Goal: Task Accomplishment & Management: Use online tool/utility

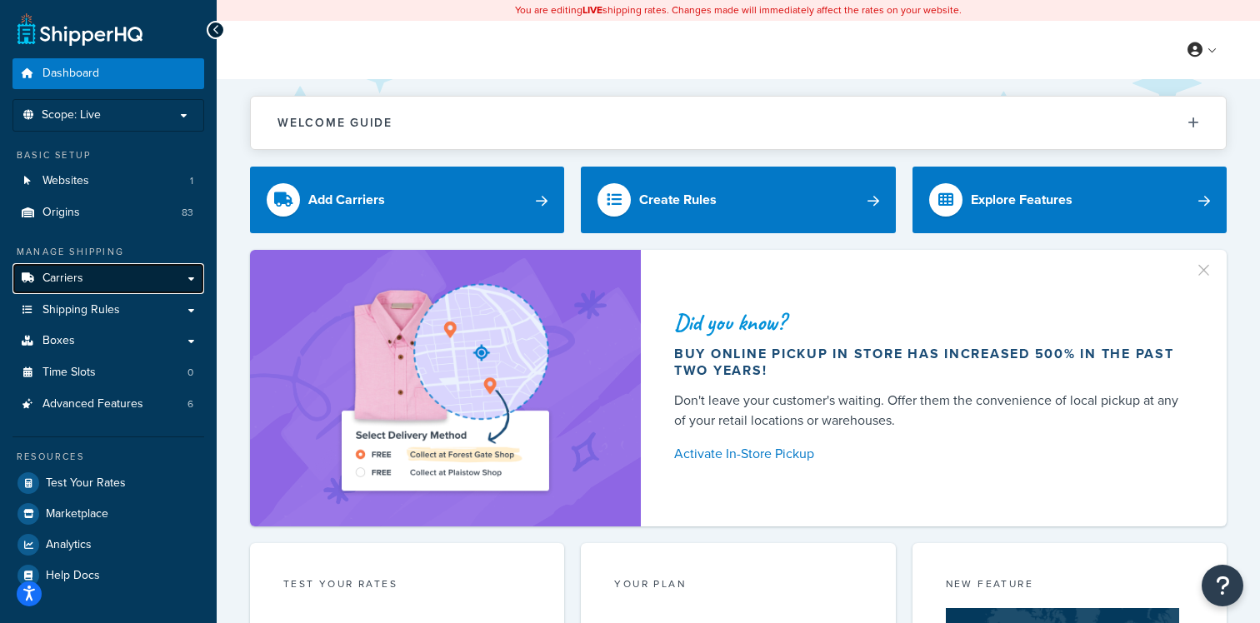
click at [158, 287] on link "Carriers" at bounding box center [108, 278] width 192 height 31
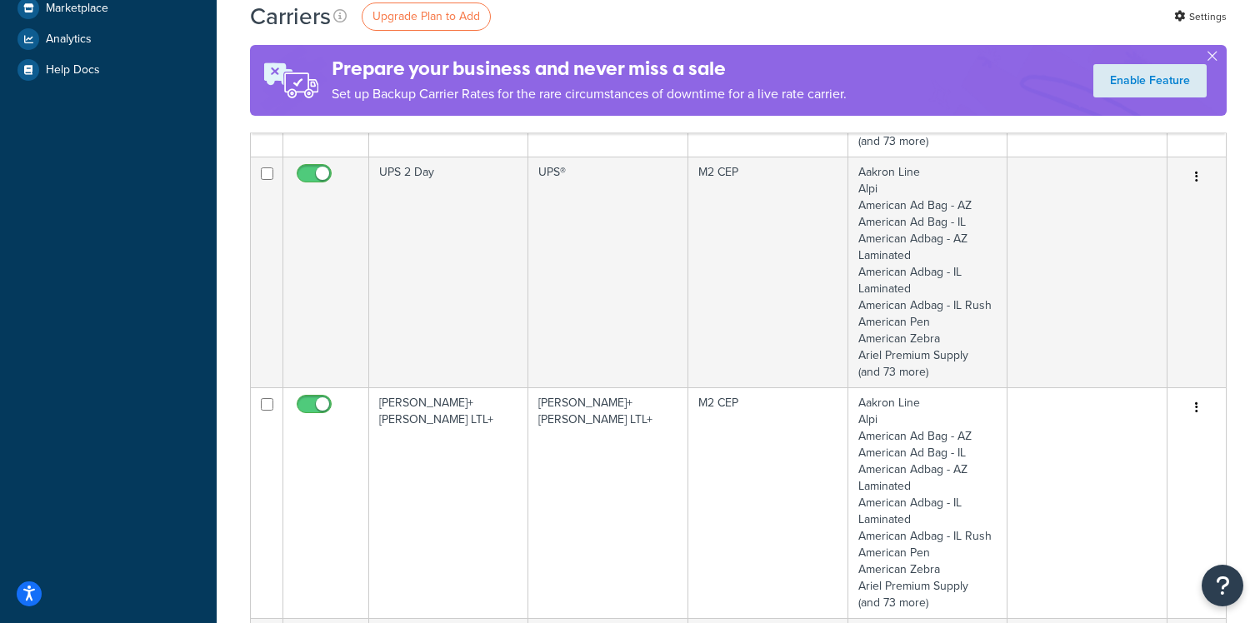
scroll to position [606, 0]
click at [492, 484] on td "Kuehne+Nagel LTL+" at bounding box center [448, 499] width 159 height 231
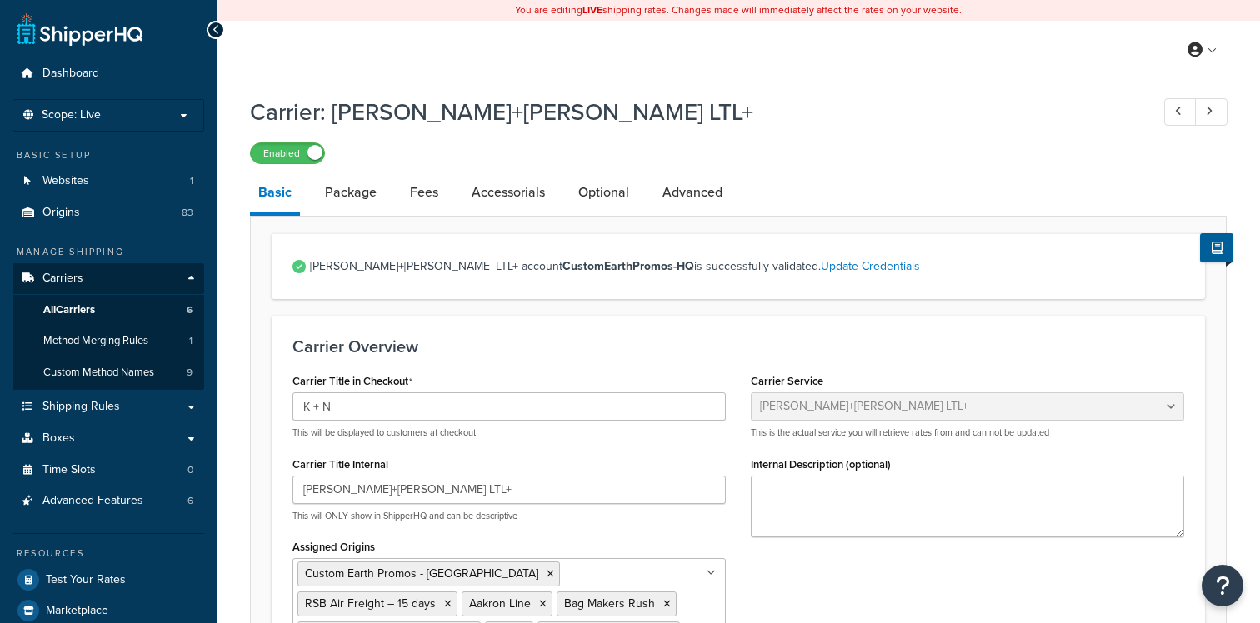
select select "reTransFreight"
click at [571, 195] on link "Optional" at bounding box center [603, 192] width 67 height 40
select select "100"
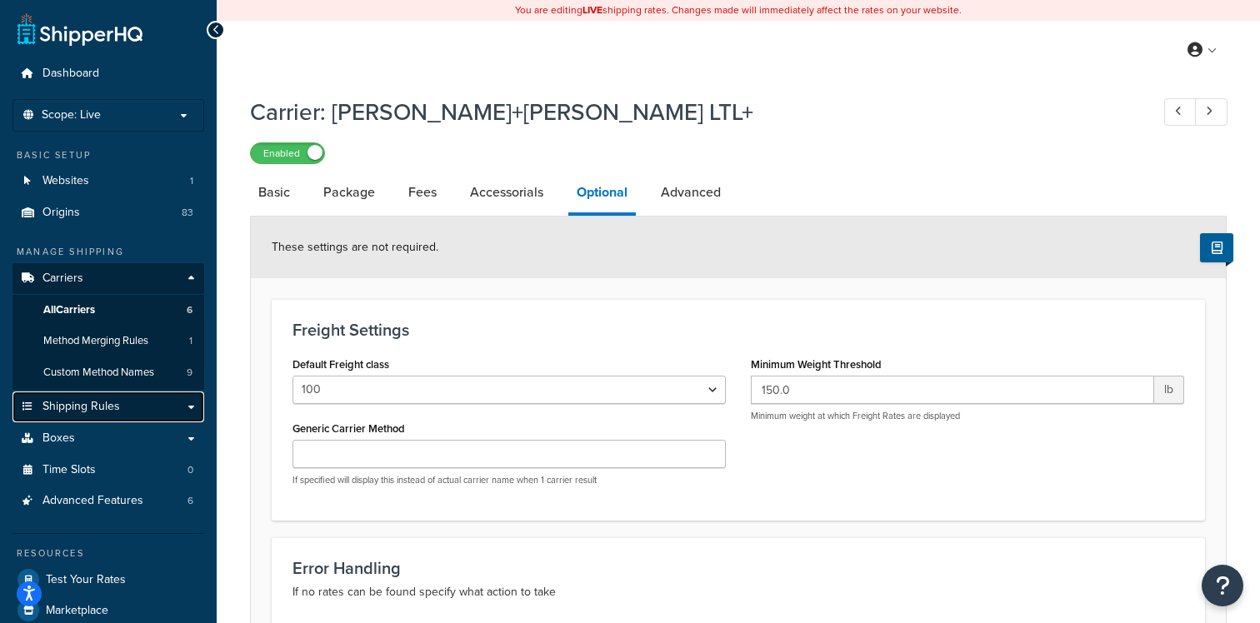
click at [136, 402] on link "Shipping Rules" at bounding box center [108, 407] width 192 height 31
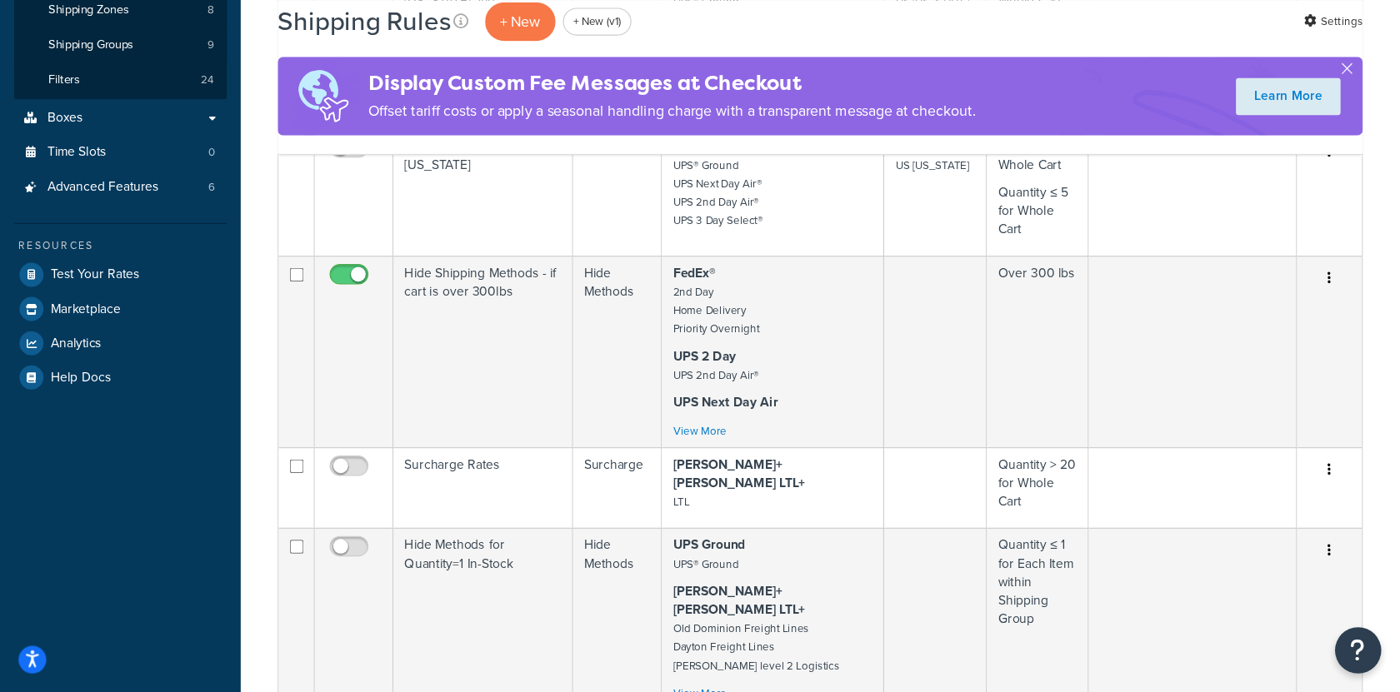
scroll to position [364, 0]
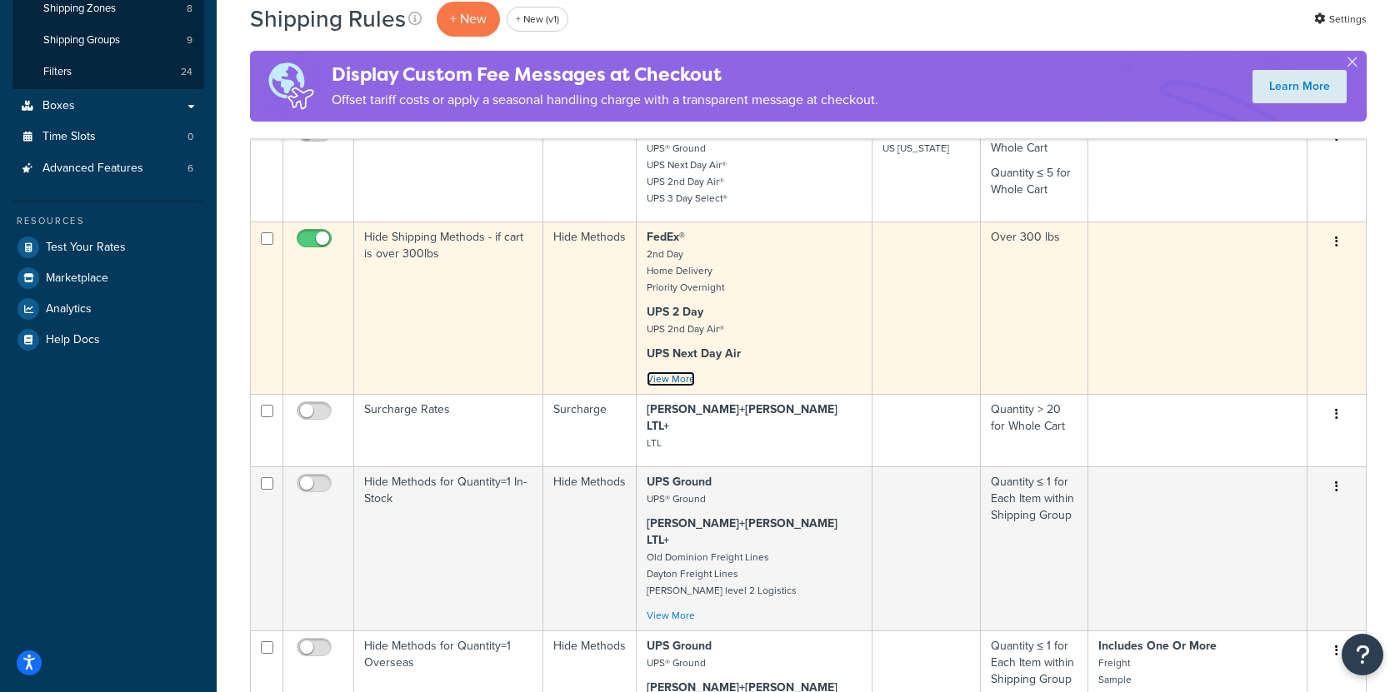
click at [660, 375] on link "View More" at bounding box center [670, 379] width 48 height 15
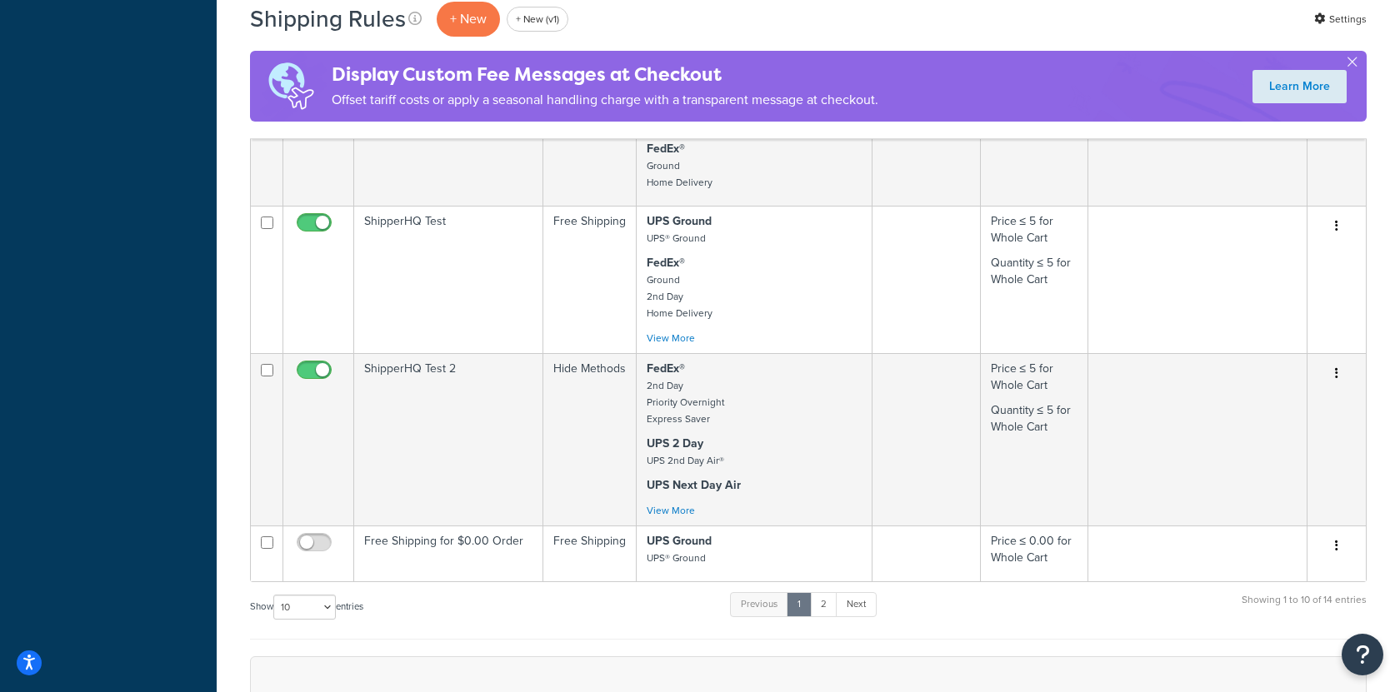
scroll to position [1107, 0]
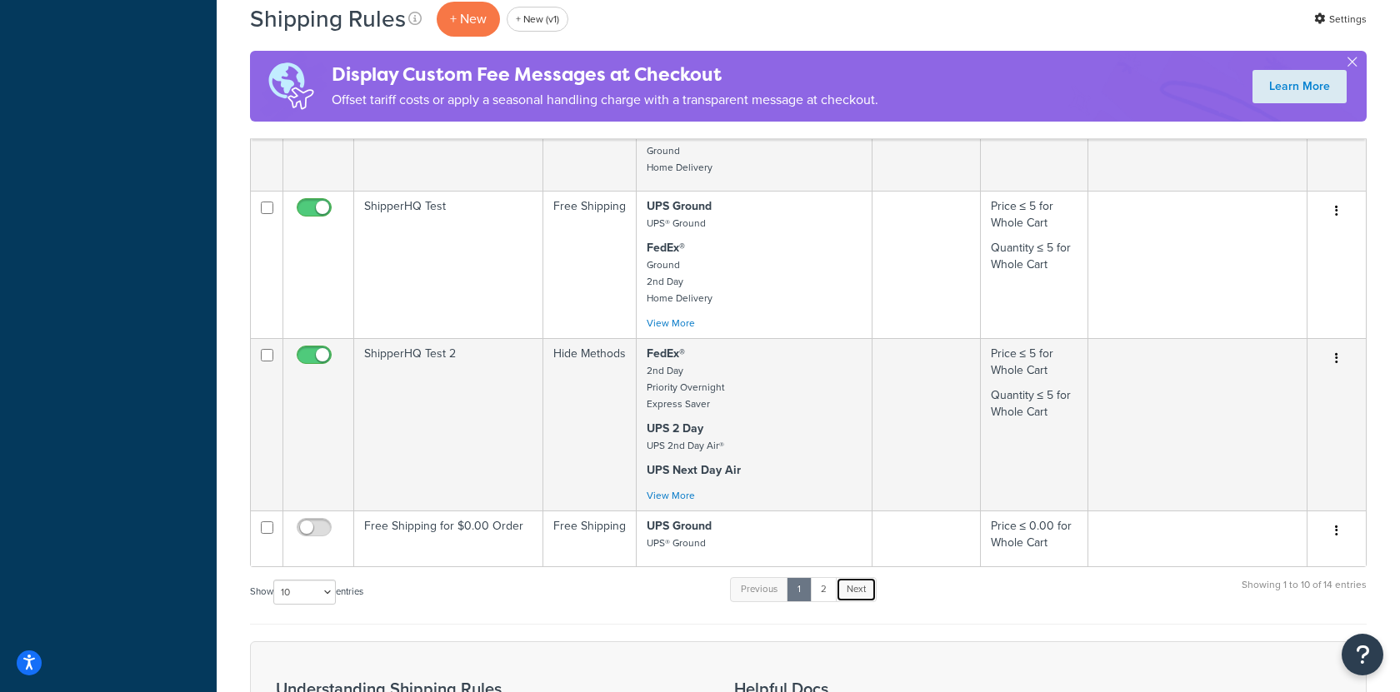
click at [856, 577] on link "Next" at bounding box center [856, 589] width 41 height 25
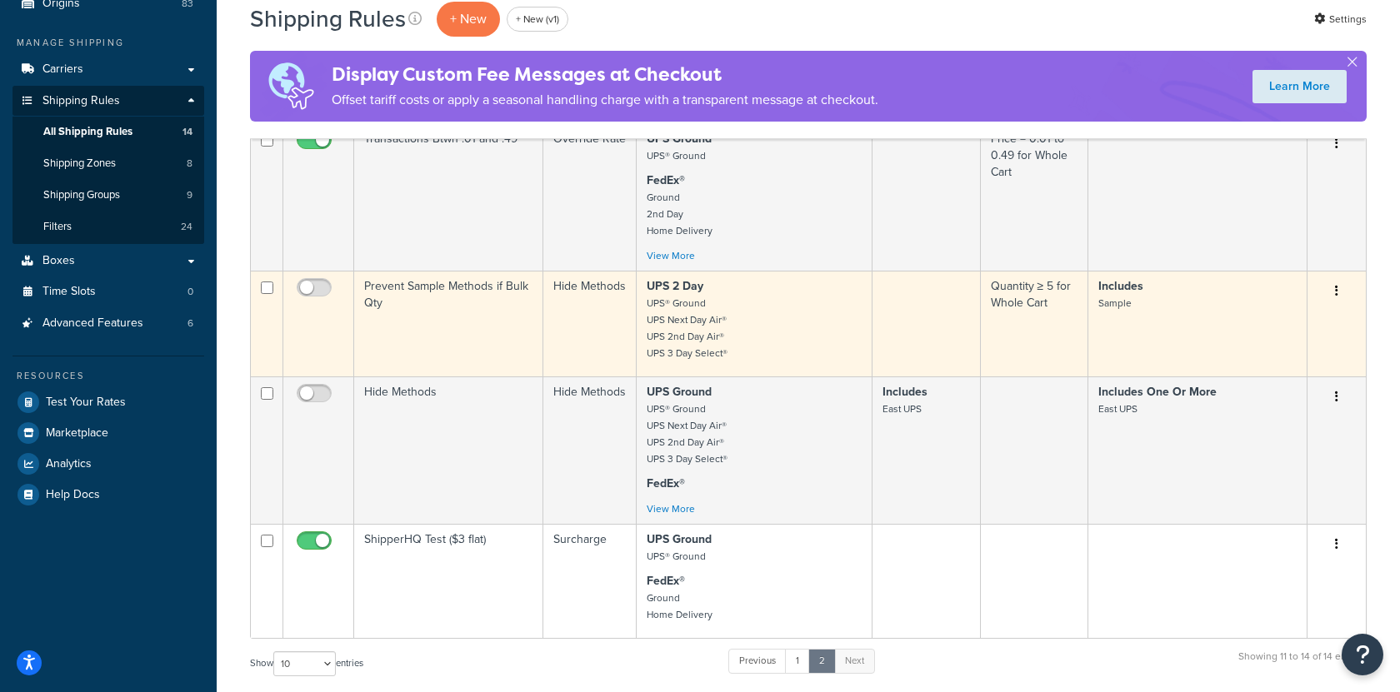
scroll to position [297, 0]
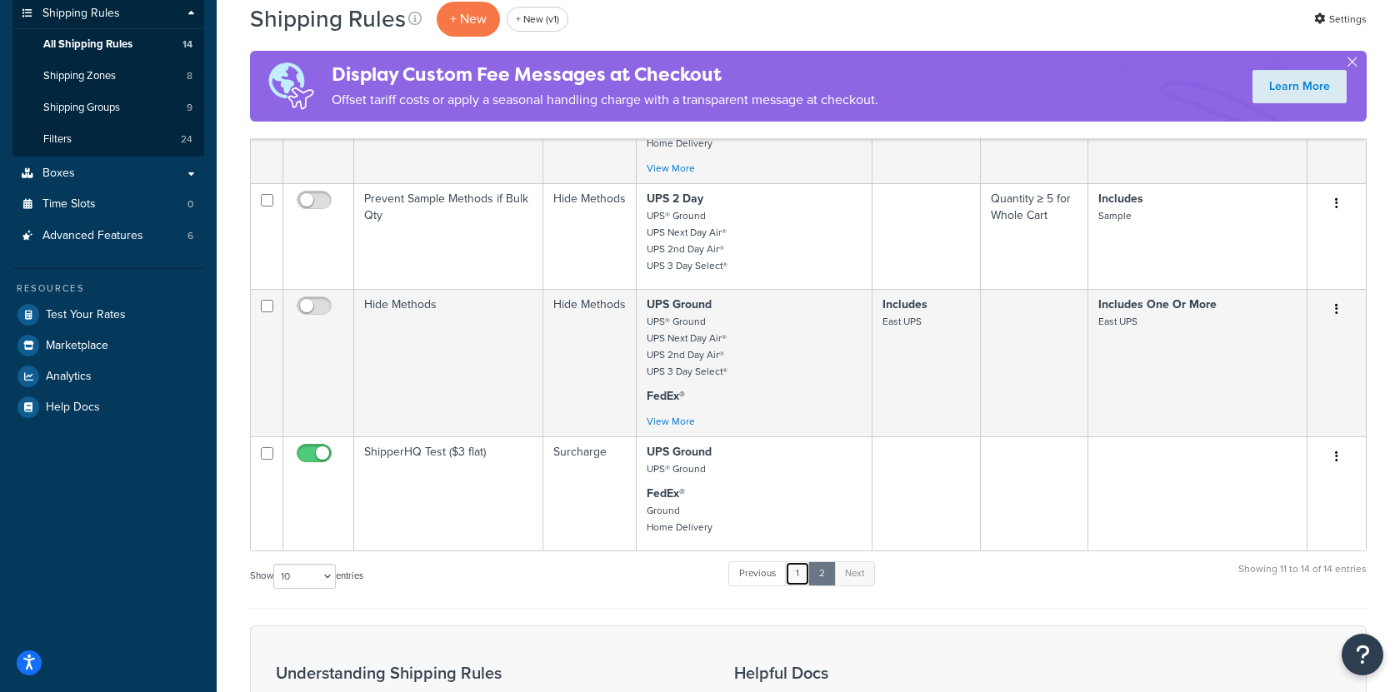
click at [806, 571] on link "1" at bounding box center [797, 573] width 25 height 25
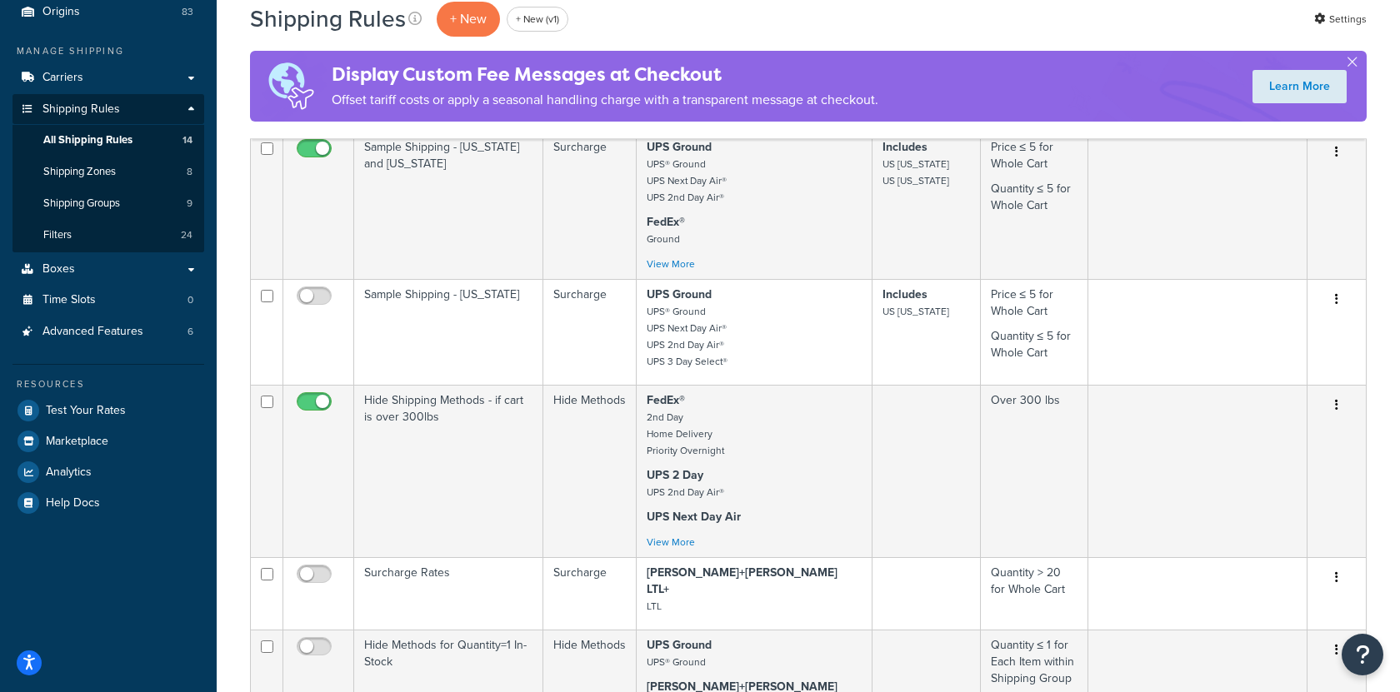
scroll to position [209, 0]
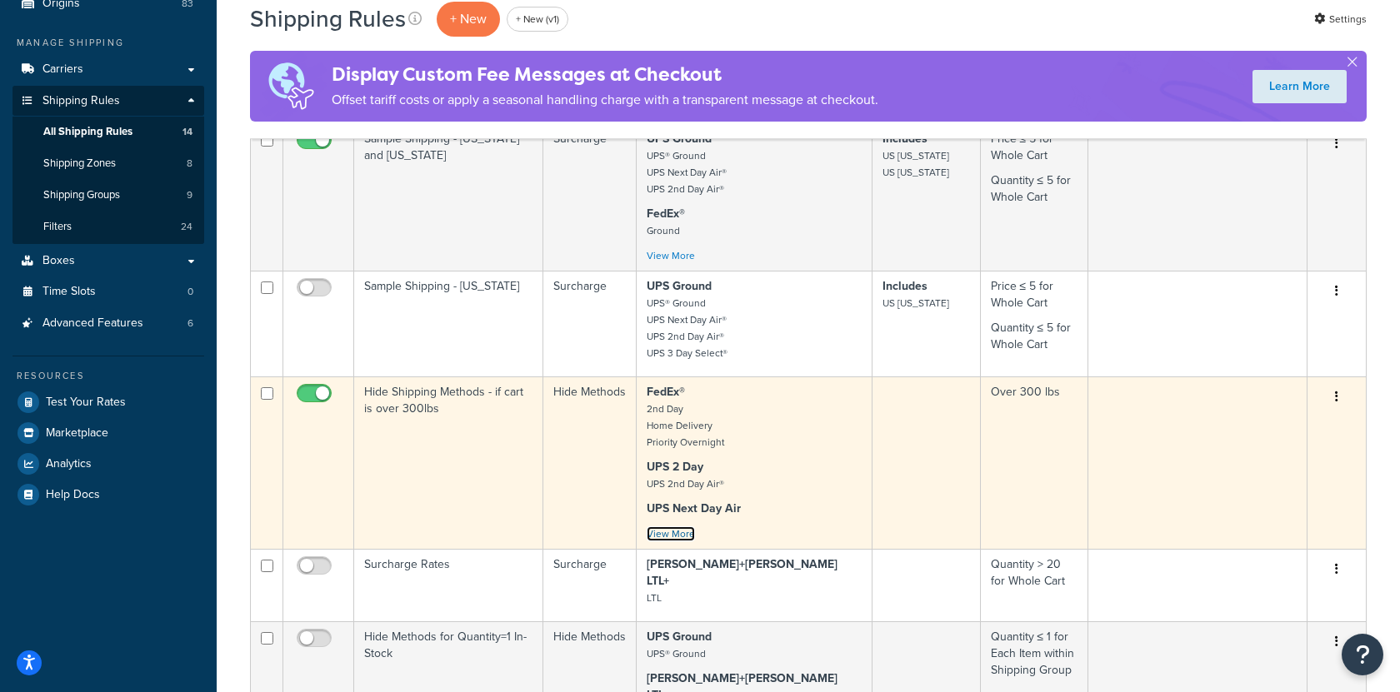
click at [685, 529] on link "View More" at bounding box center [670, 533] width 48 height 15
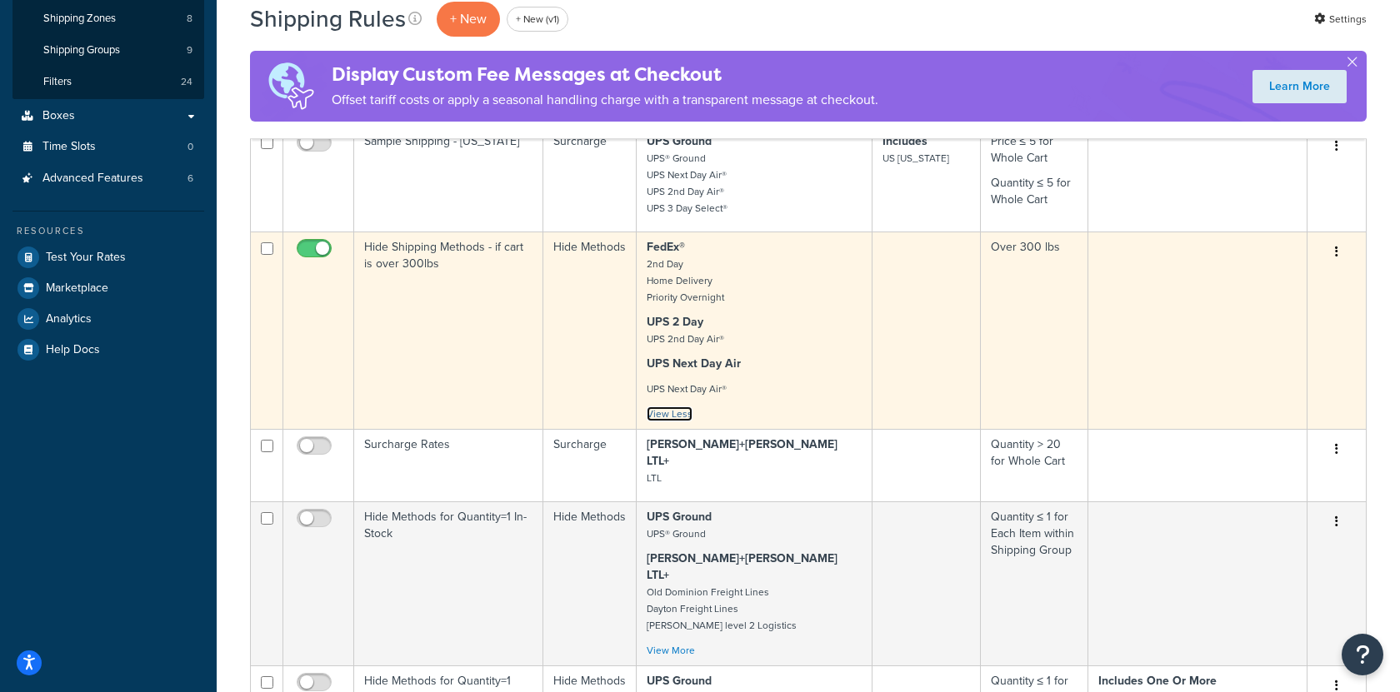
scroll to position [369, 0]
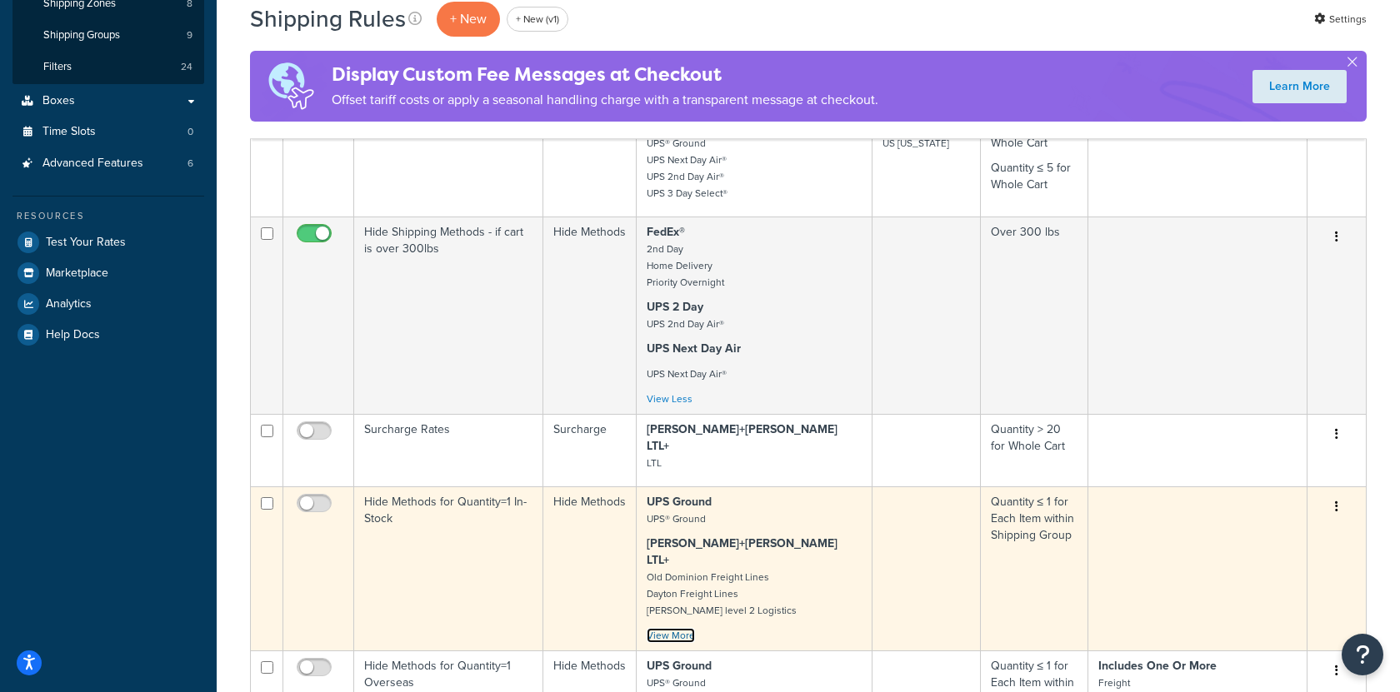
click at [681, 622] on link "View More" at bounding box center [670, 635] width 48 height 15
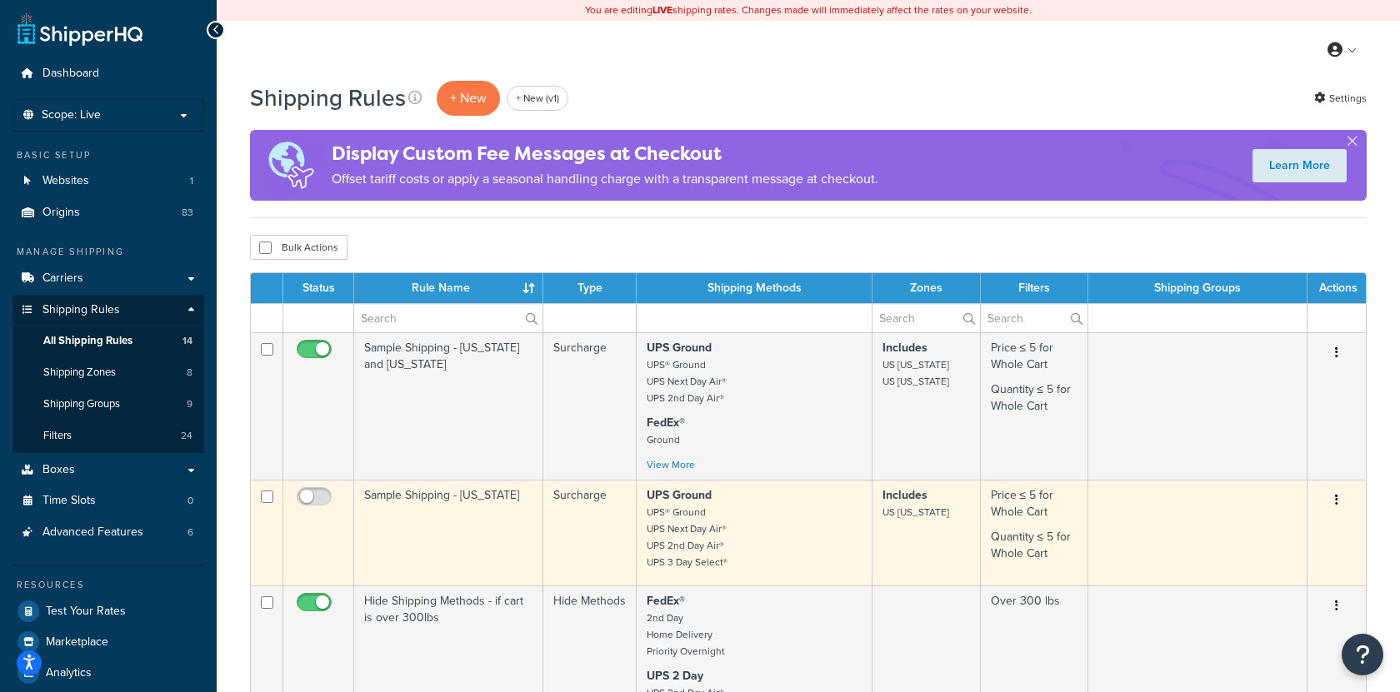
scroll to position [5, 0]
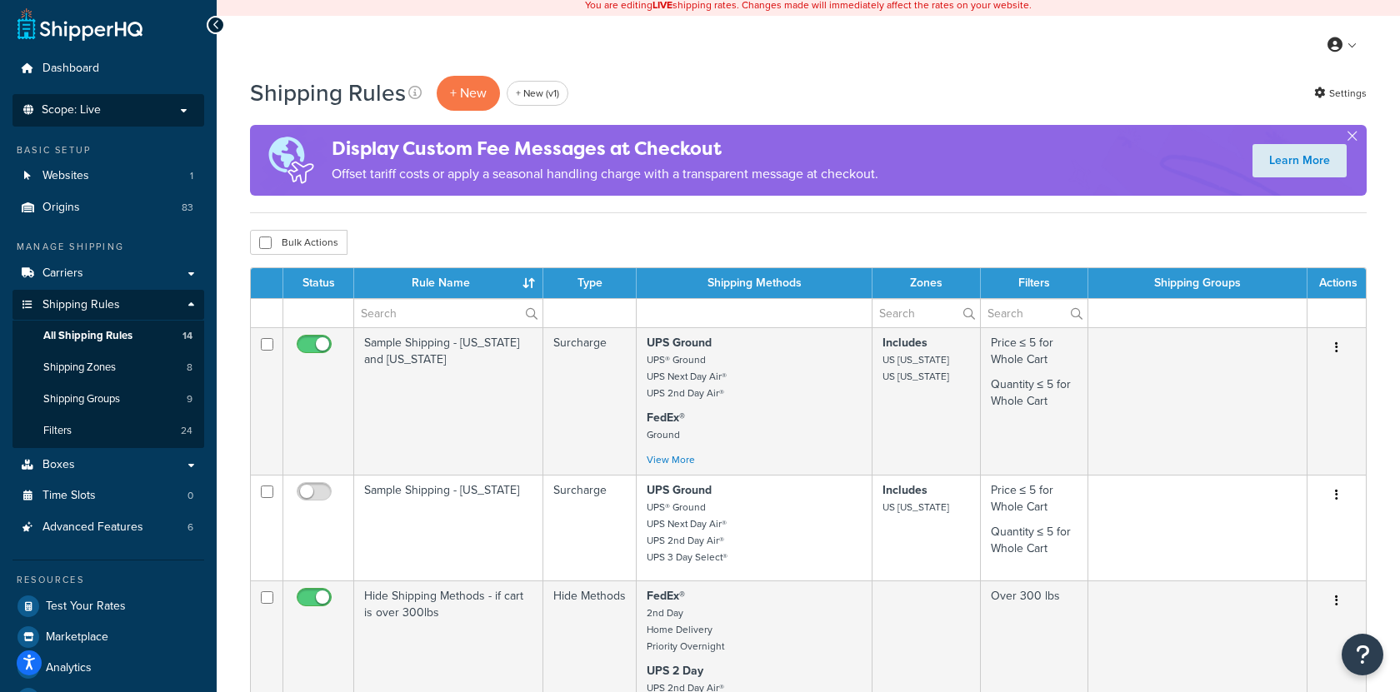
click at [178, 110] on p "Scope: Live" at bounding box center [108, 110] width 177 height 14
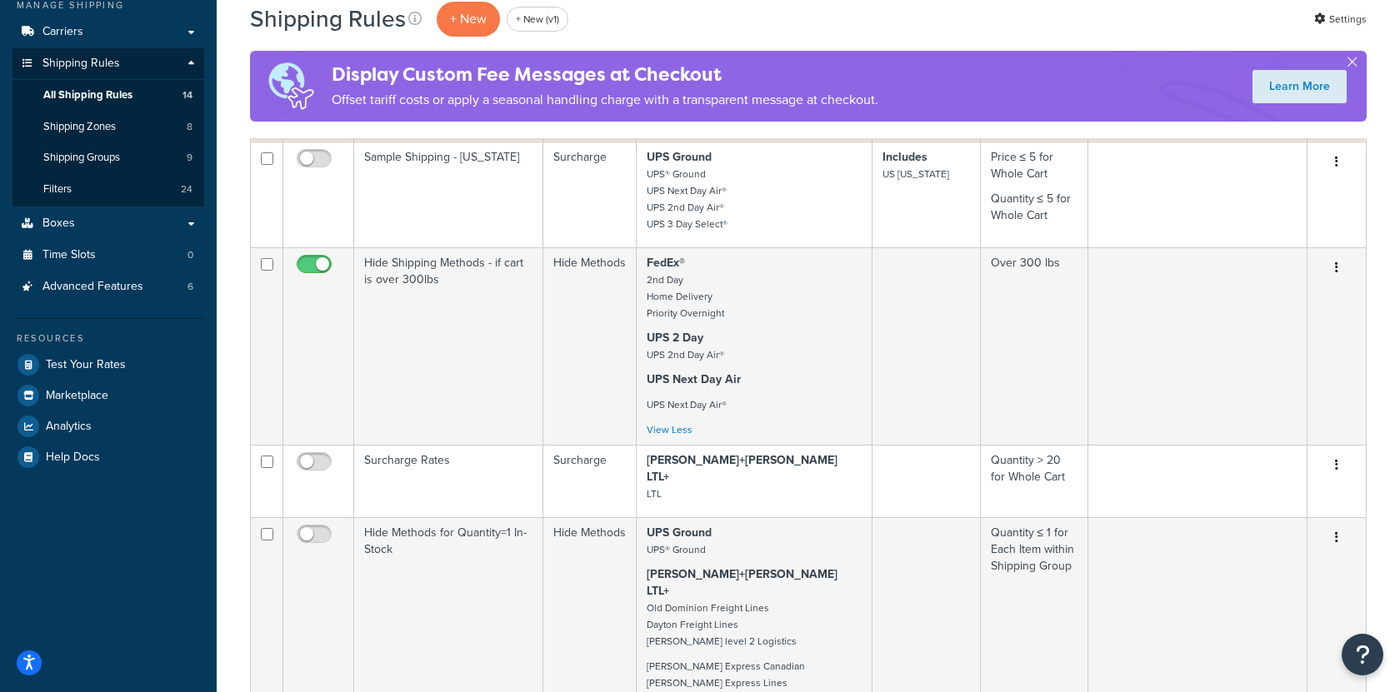
scroll to position [317, 0]
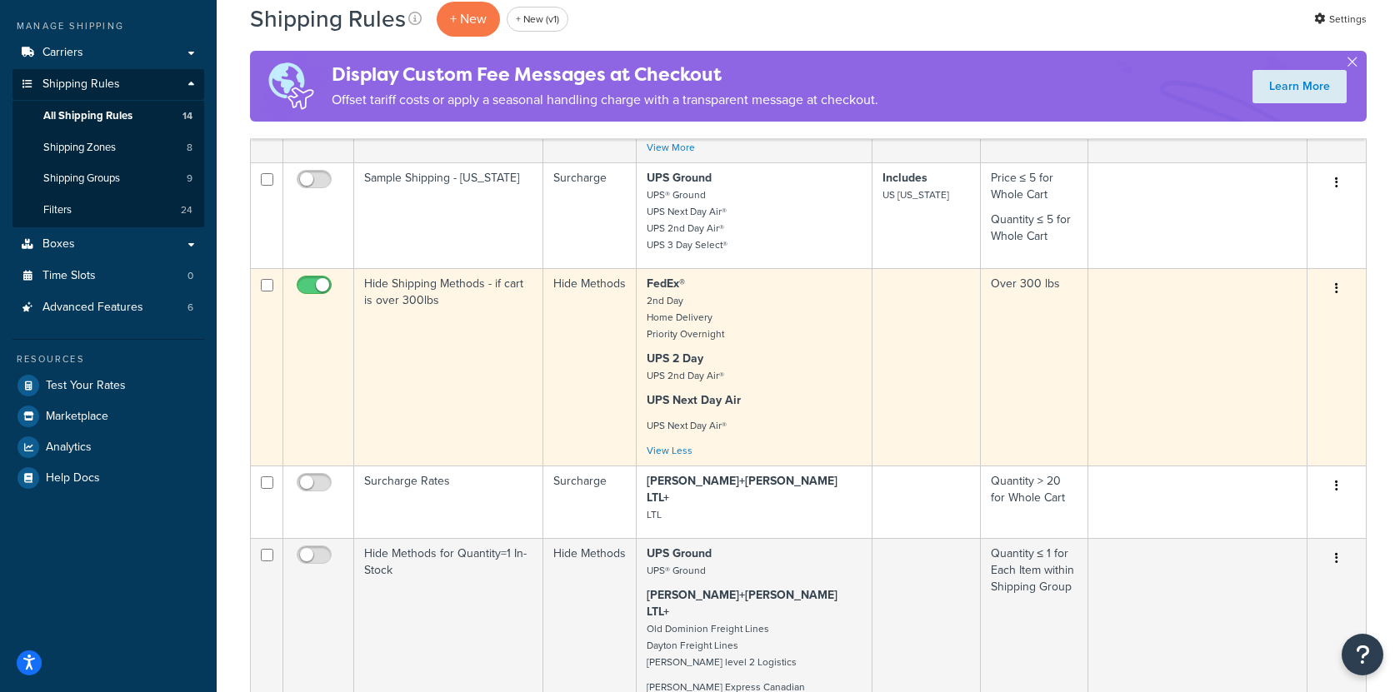
click at [828, 407] on div "FedEx® 2nd Day Home Delivery Priority Overnight UPS 2 Day UPS 2nd Day Air® UPS …" at bounding box center [753, 367] width 214 height 183
click at [481, 393] on td "Hide Shipping Methods - if cart is over 300lbs" at bounding box center [448, 366] width 189 height 197
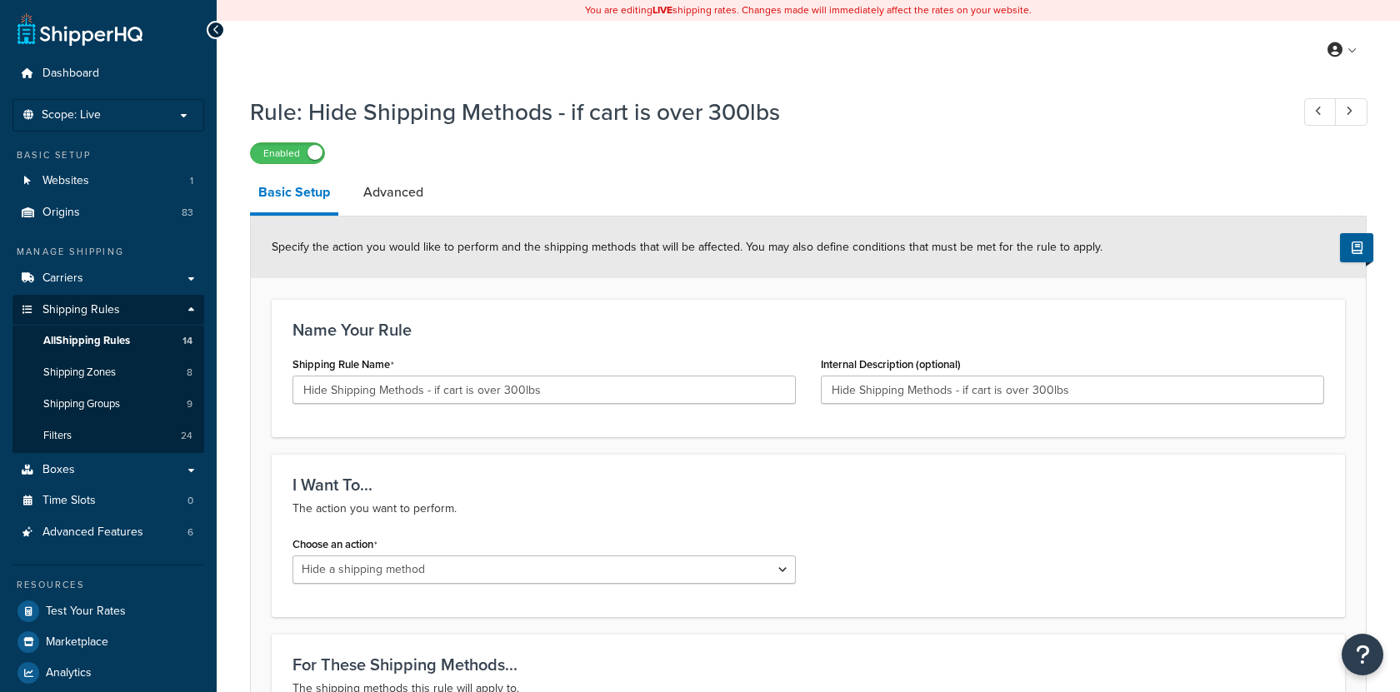
select select "HIDE"
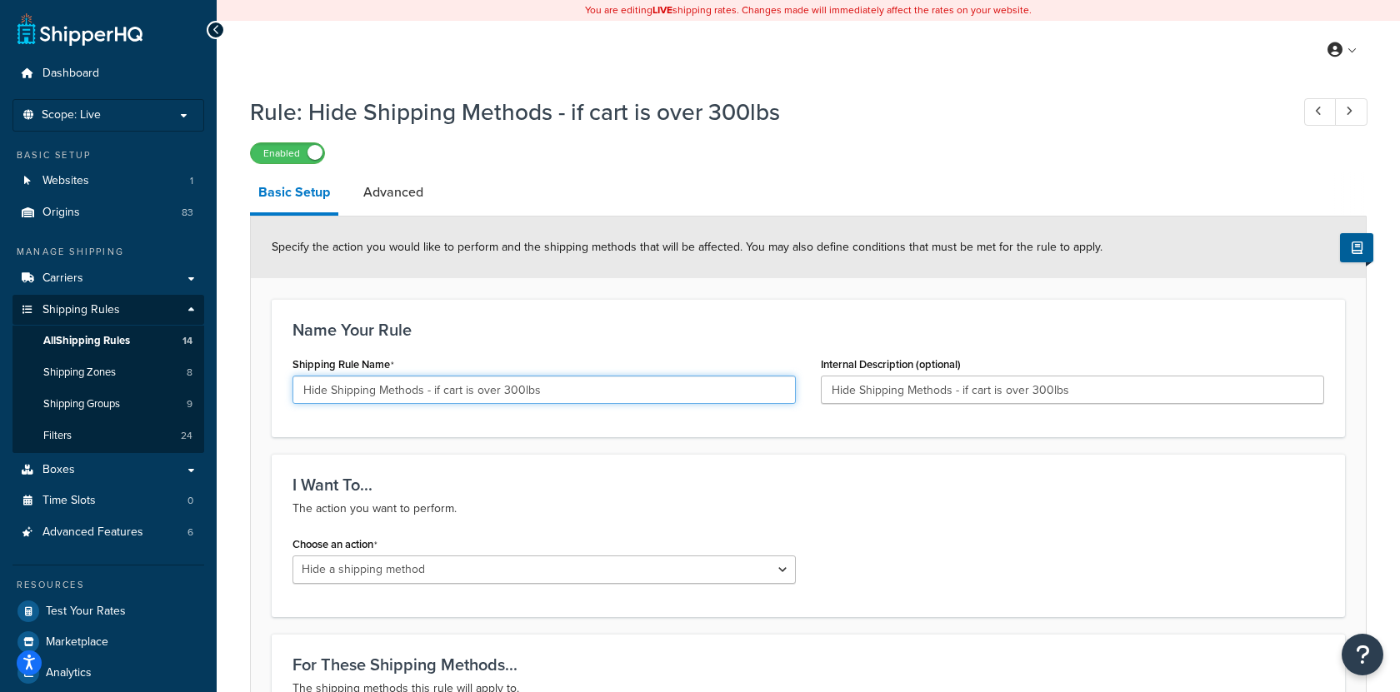
click at [574, 394] on input "Hide Shipping Methods - if cart is over 300lbs" at bounding box center [543, 390] width 503 height 28
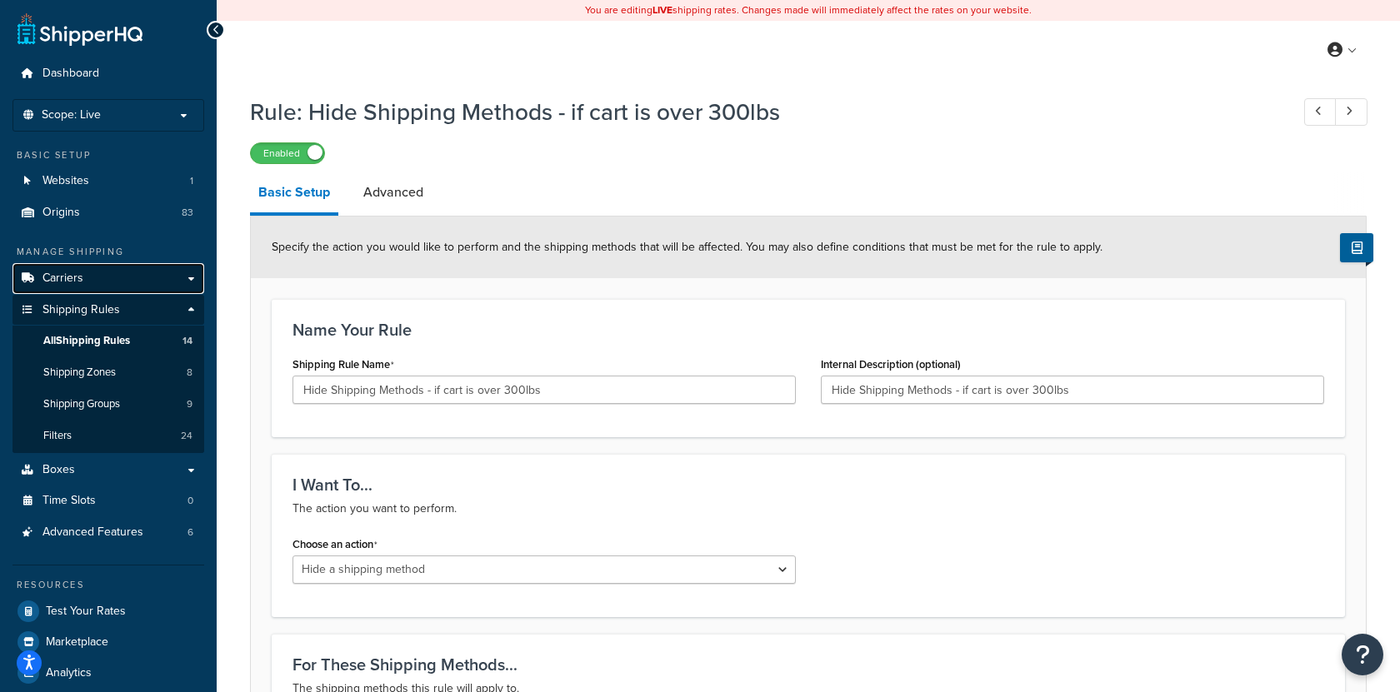
click at [123, 283] on link "Carriers" at bounding box center [108, 278] width 192 height 31
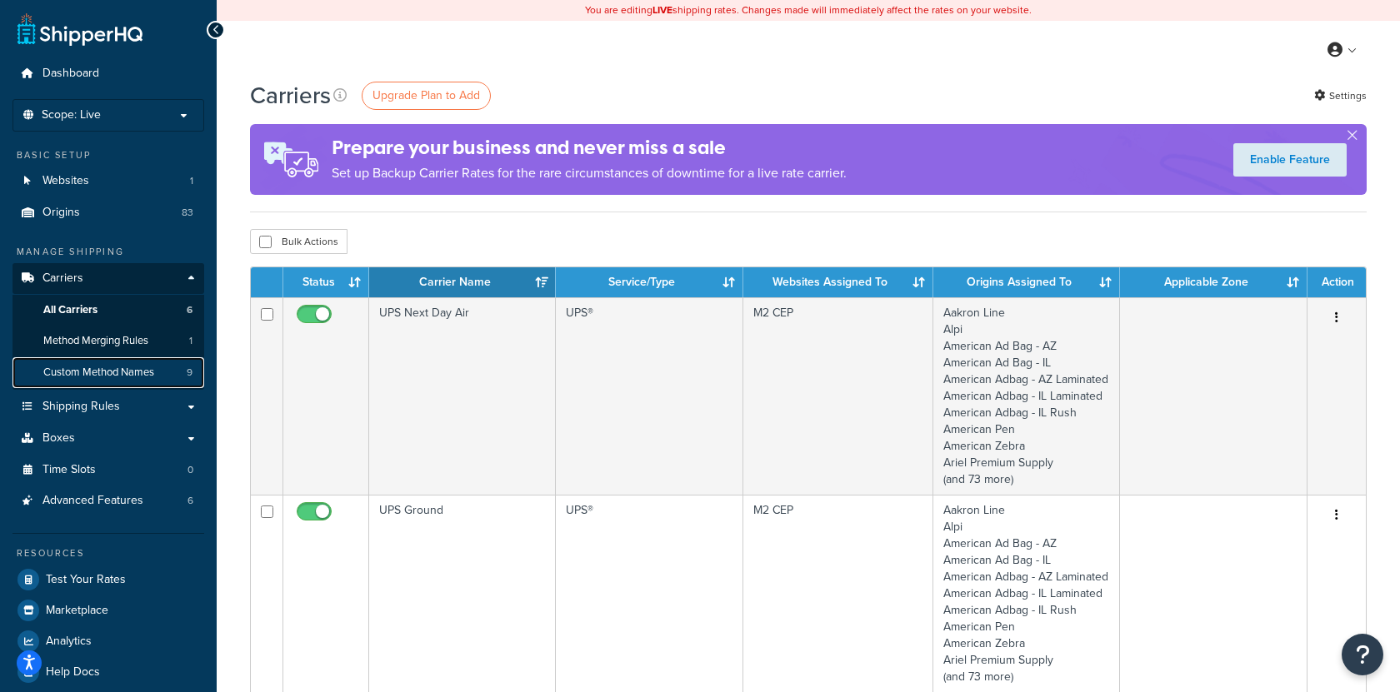
click at [173, 375] on link "Custom Method Names 9" at bounding box center [108, 372] width 192 height 31
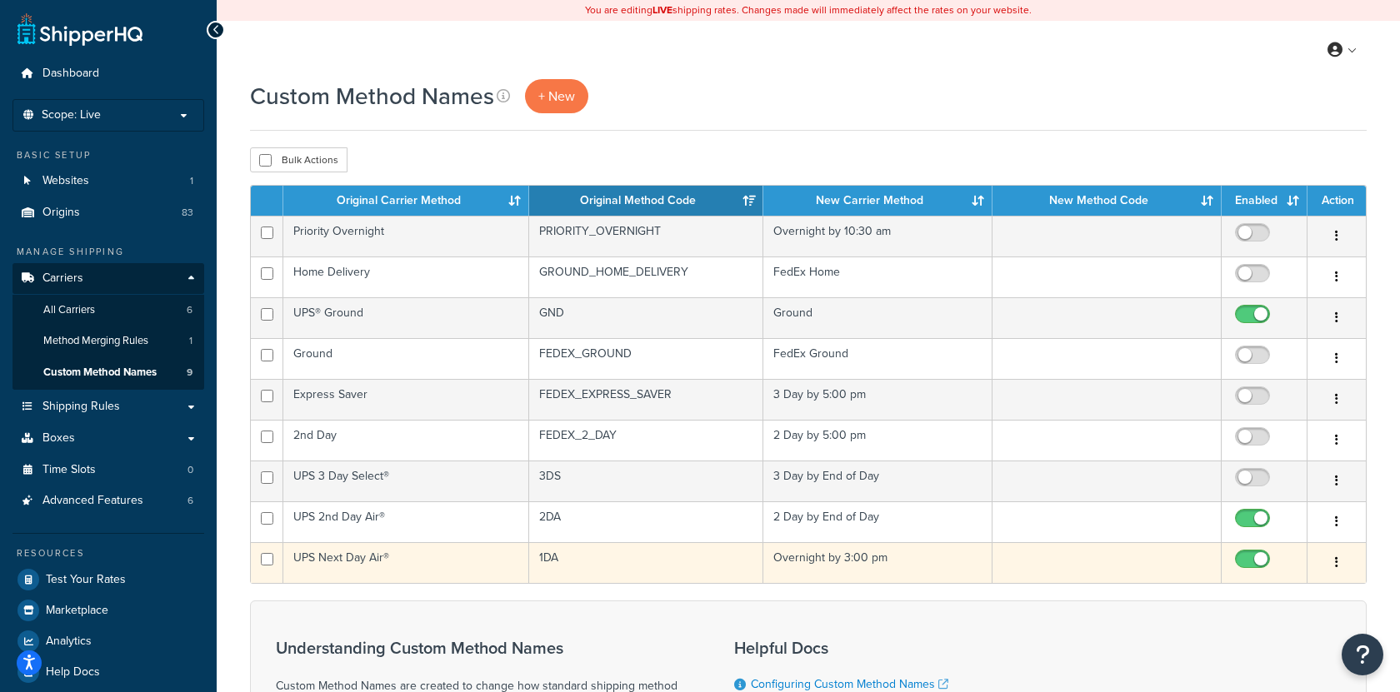
click at [581, 551] on td "1DA" at bounding box center [645, 562] width 233 height 41
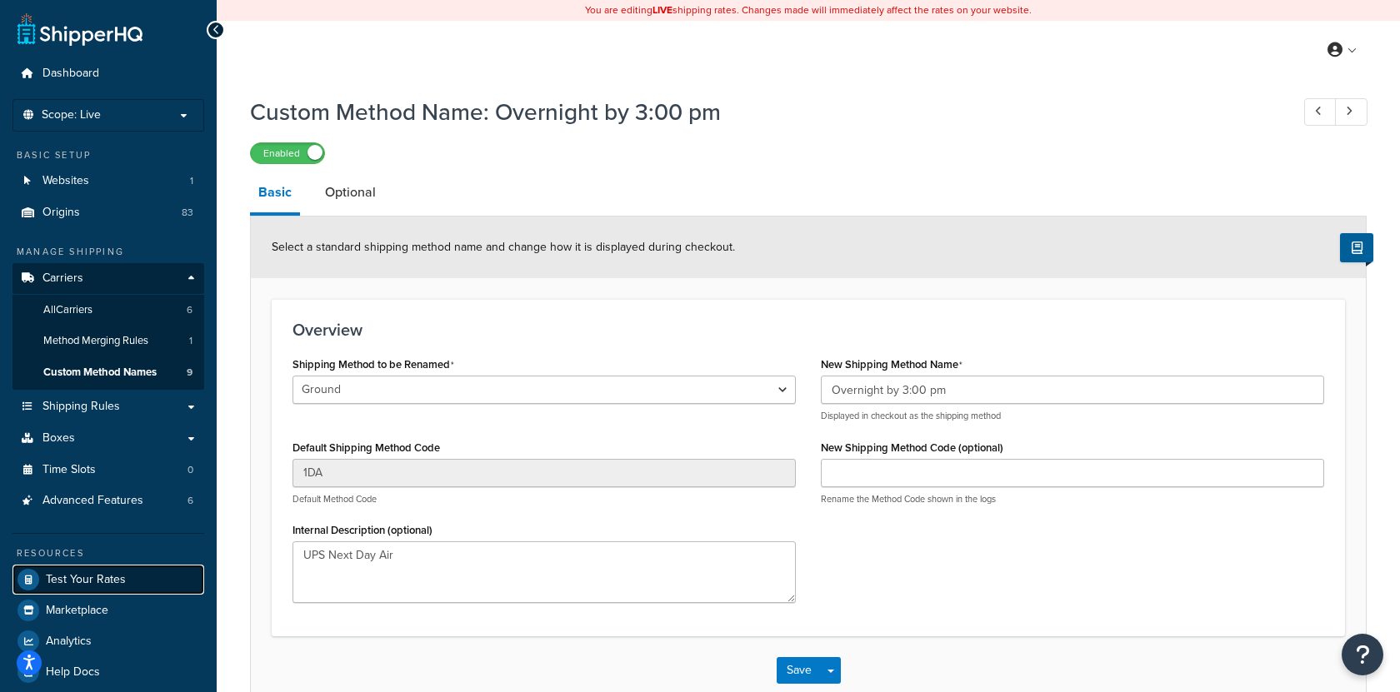
click at [146, 577] on link "Test Your Rates" at bounding box center [108, 580] width 192 height 30
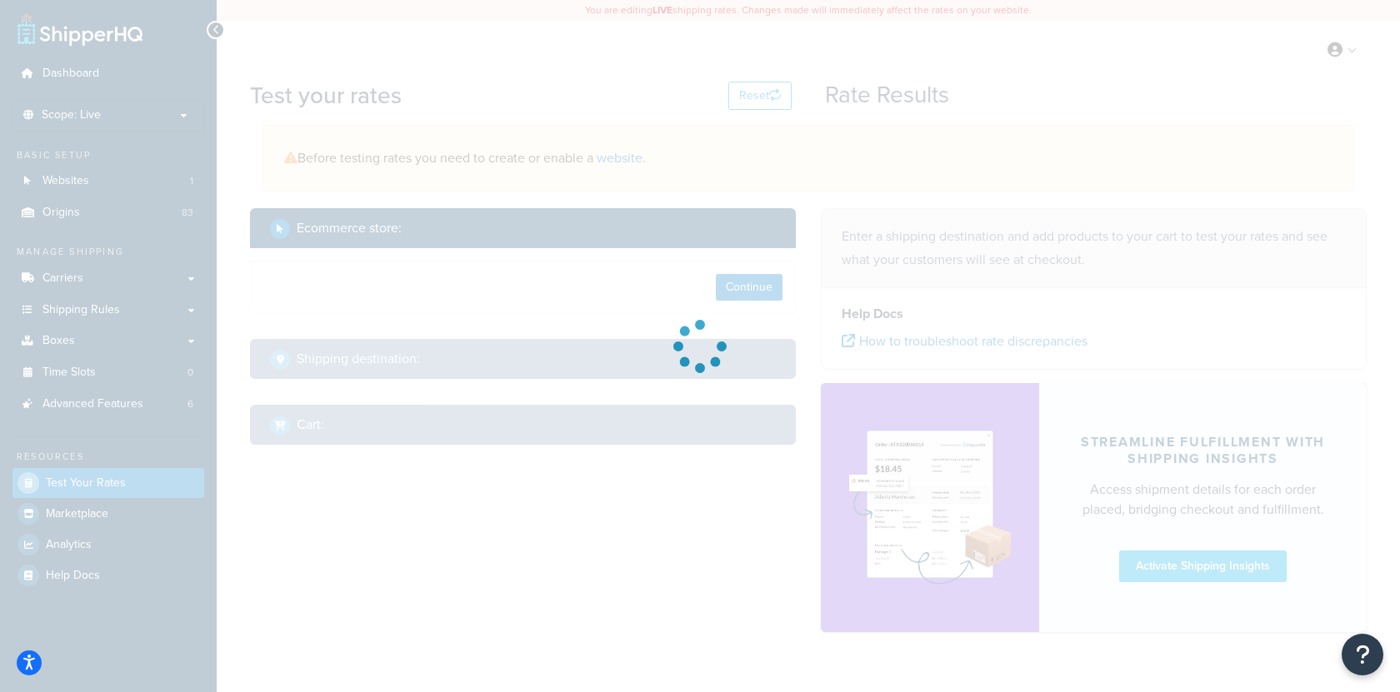
select select "TX"
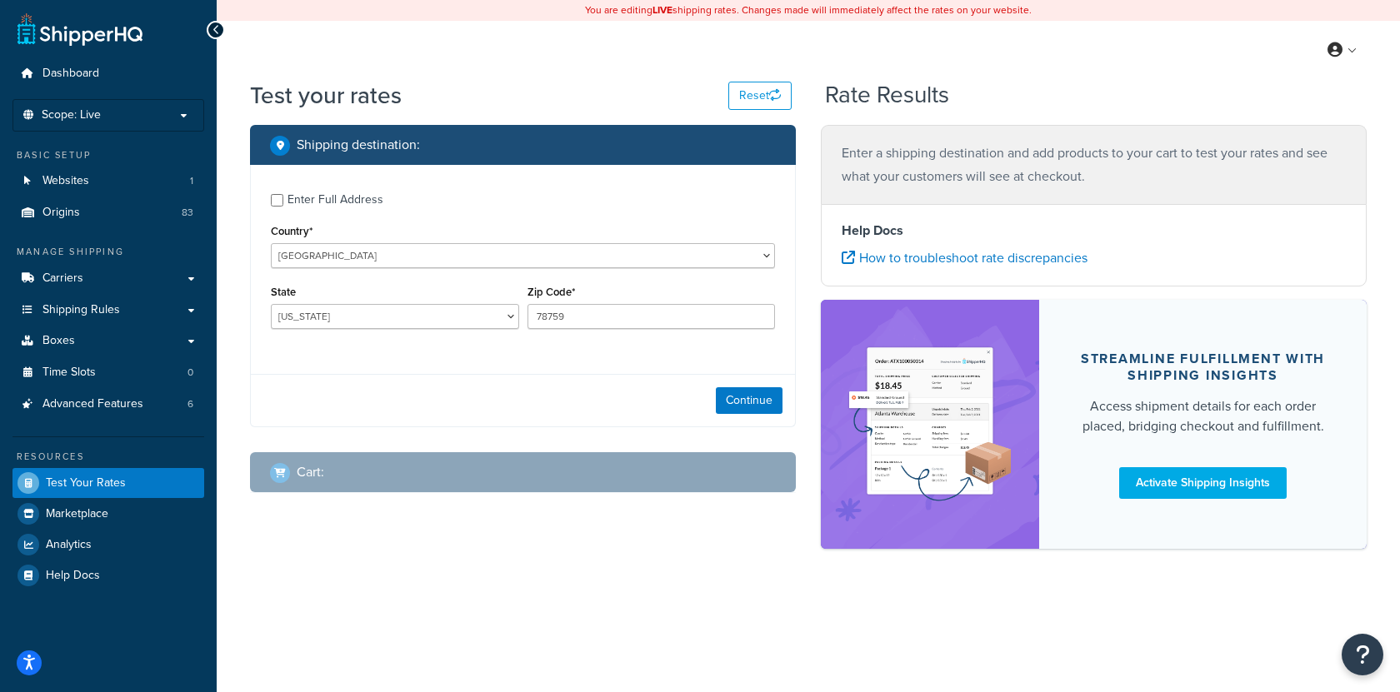
click at [710, 405] on div "Continue" at bounding box center [523, 400] width 544 height 52
click at [737, 405] on button "Continue" at bounding box center [749, 400] width 67 height 27
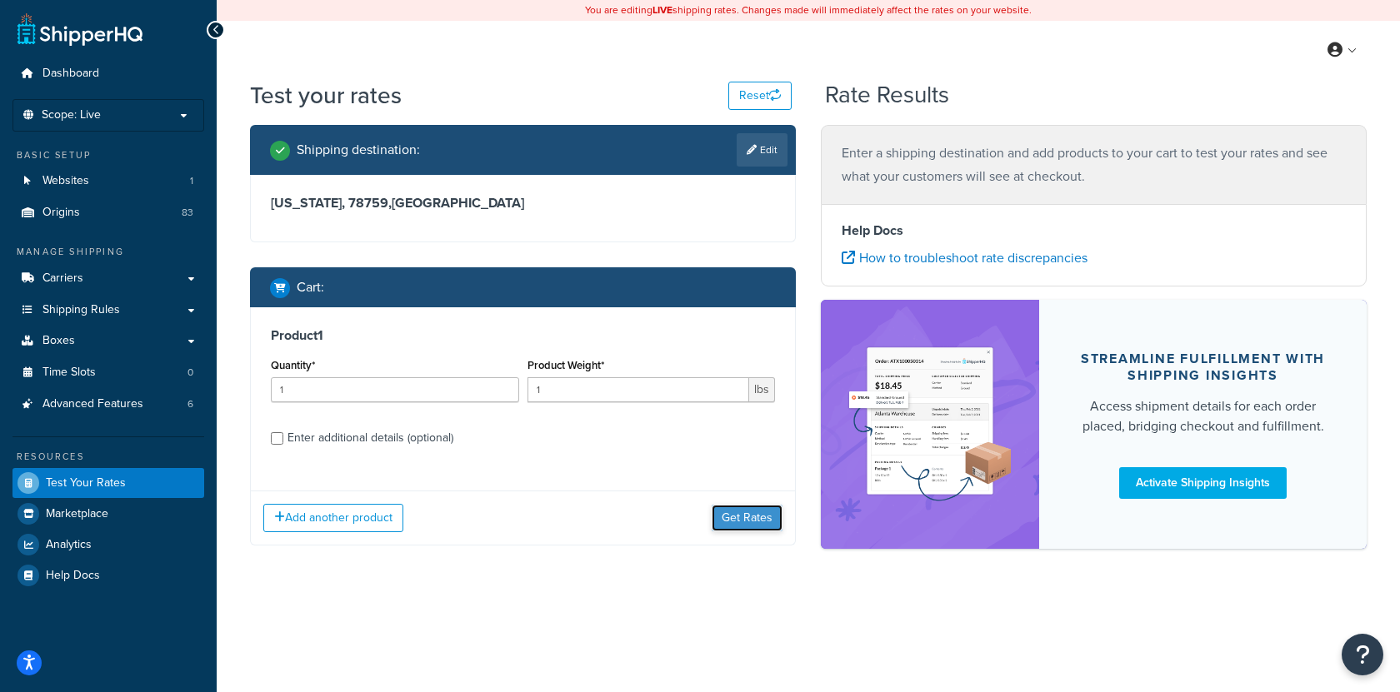
click at [746, 524] on button "Get Rates" at bounding box center [746, 518] width 71 height 27
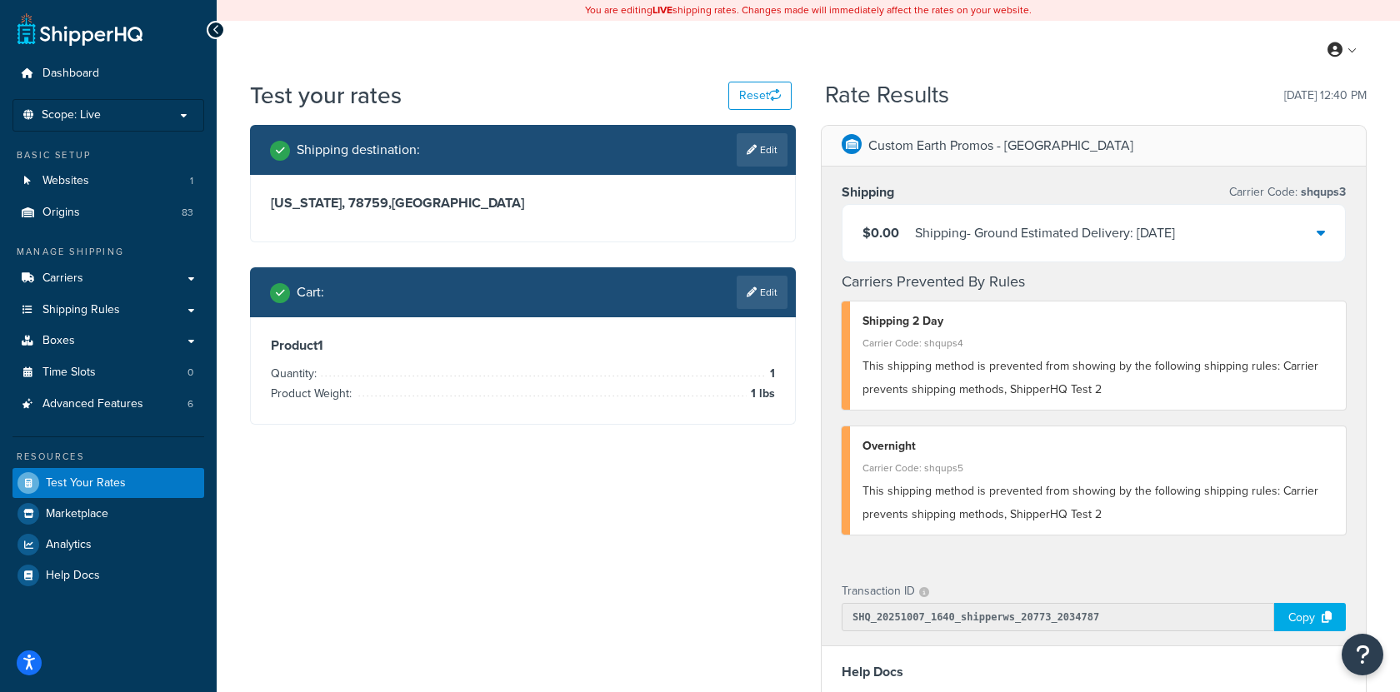
click at [985, 246] on div "$0.00 Shipping - Ground Estimated Delivery: 10/14/2025" at bounding box center [1093, 233] width 502 height 57
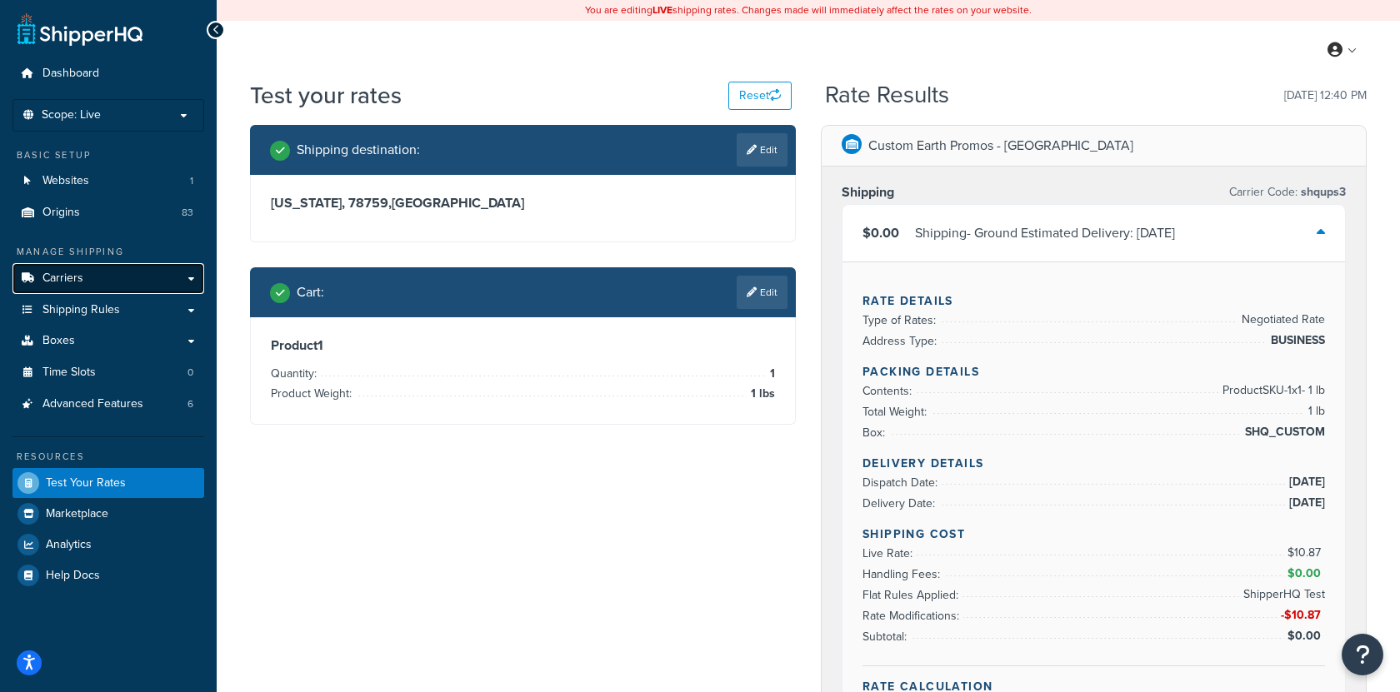
click at [137, 274] on link "Carriers" at bounding box center [108, 278] width 192 height 31
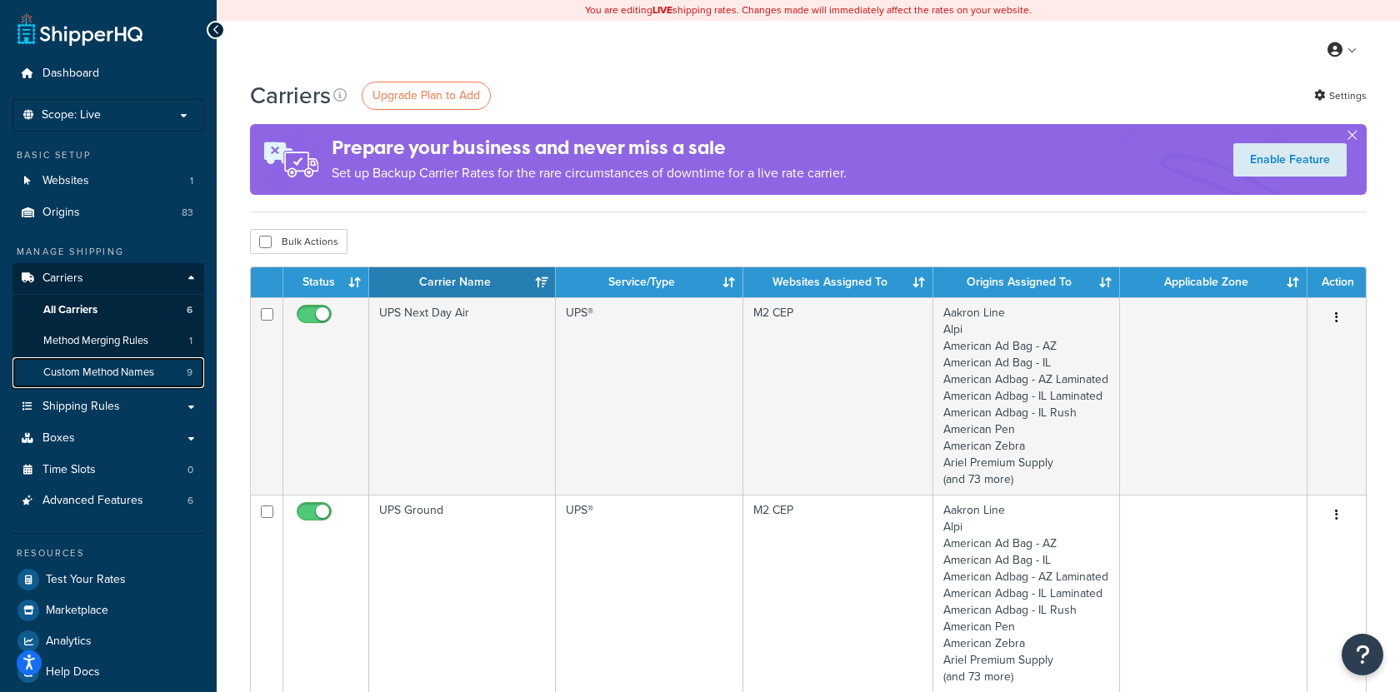
click at [145, 372] on span "Custom Method Names" at bounding box center [98, 373] width 111 height 14
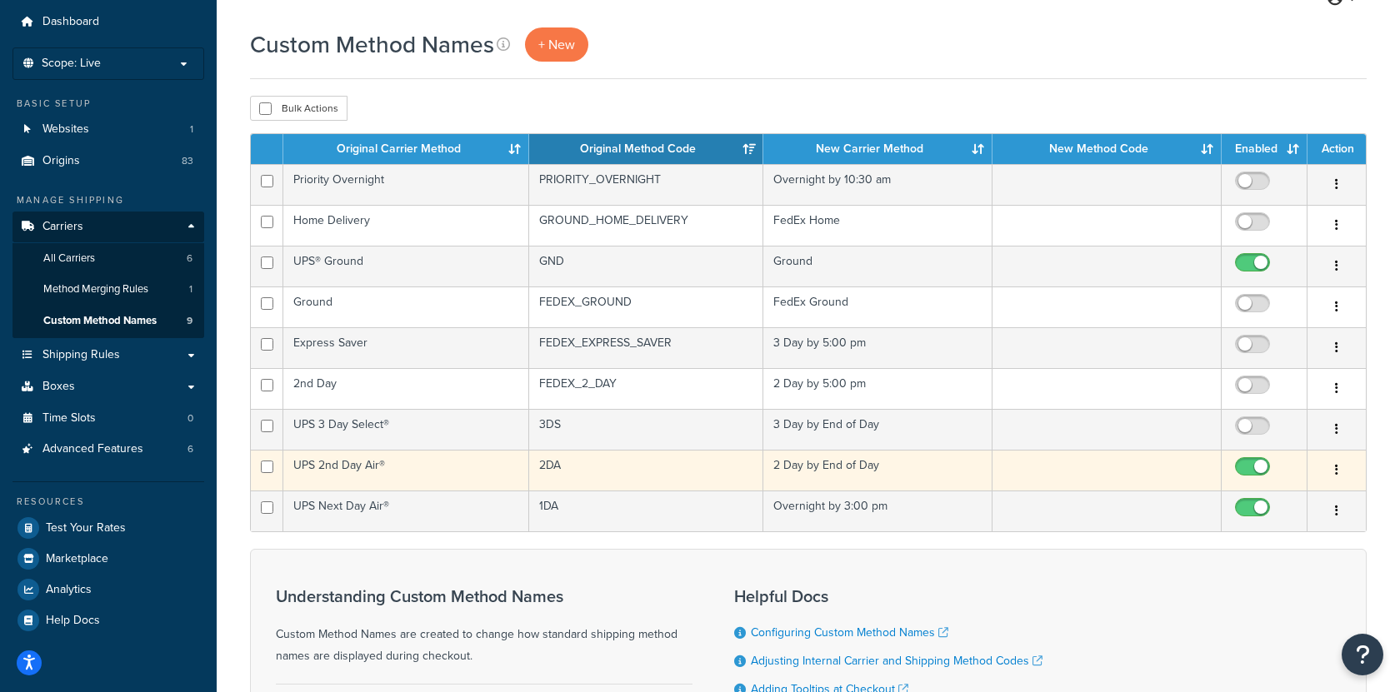
scroll to position [58, 0]
